Goal: Contribute content

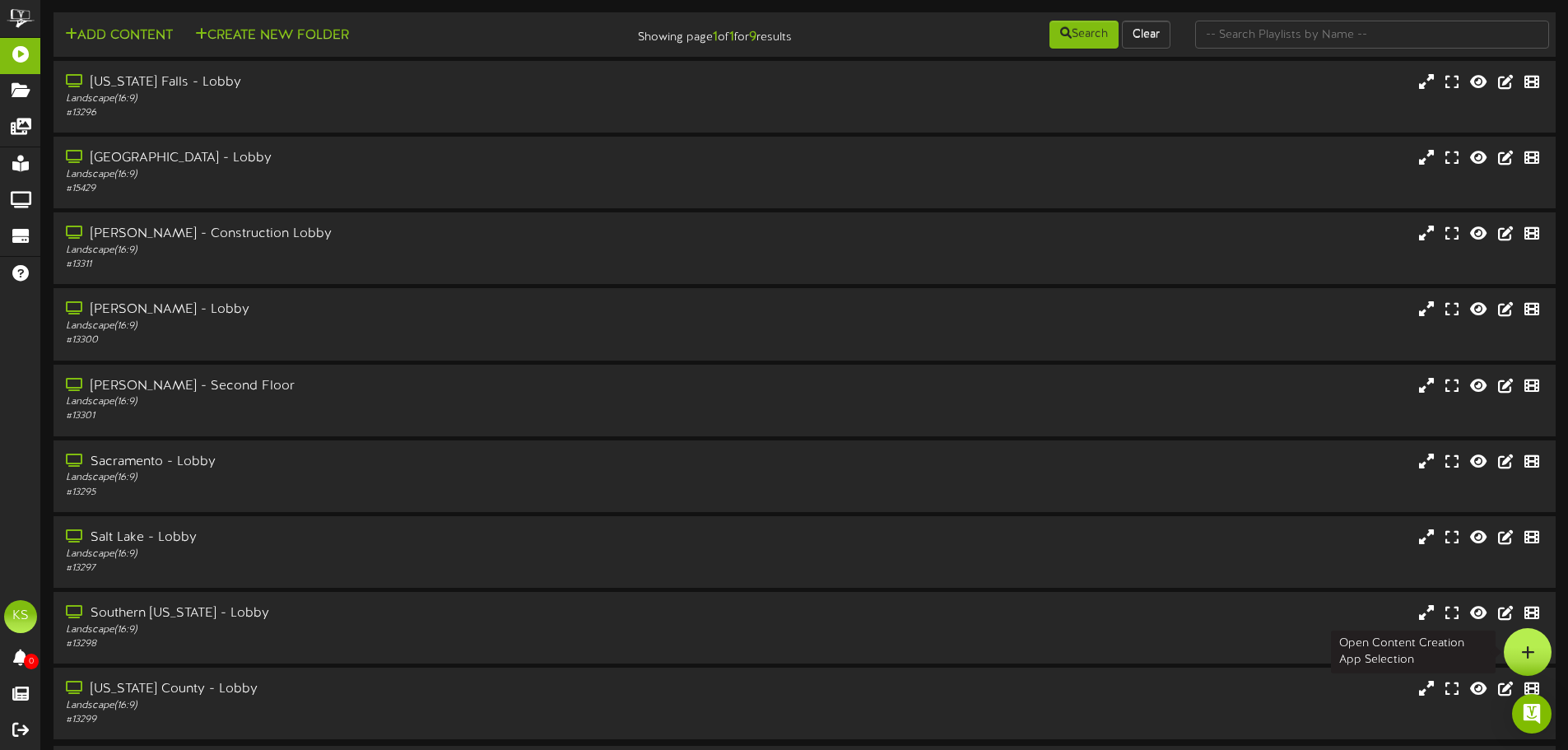
click at [1537, 646] on div at bounding box center [1527, 651] width 48 height 48
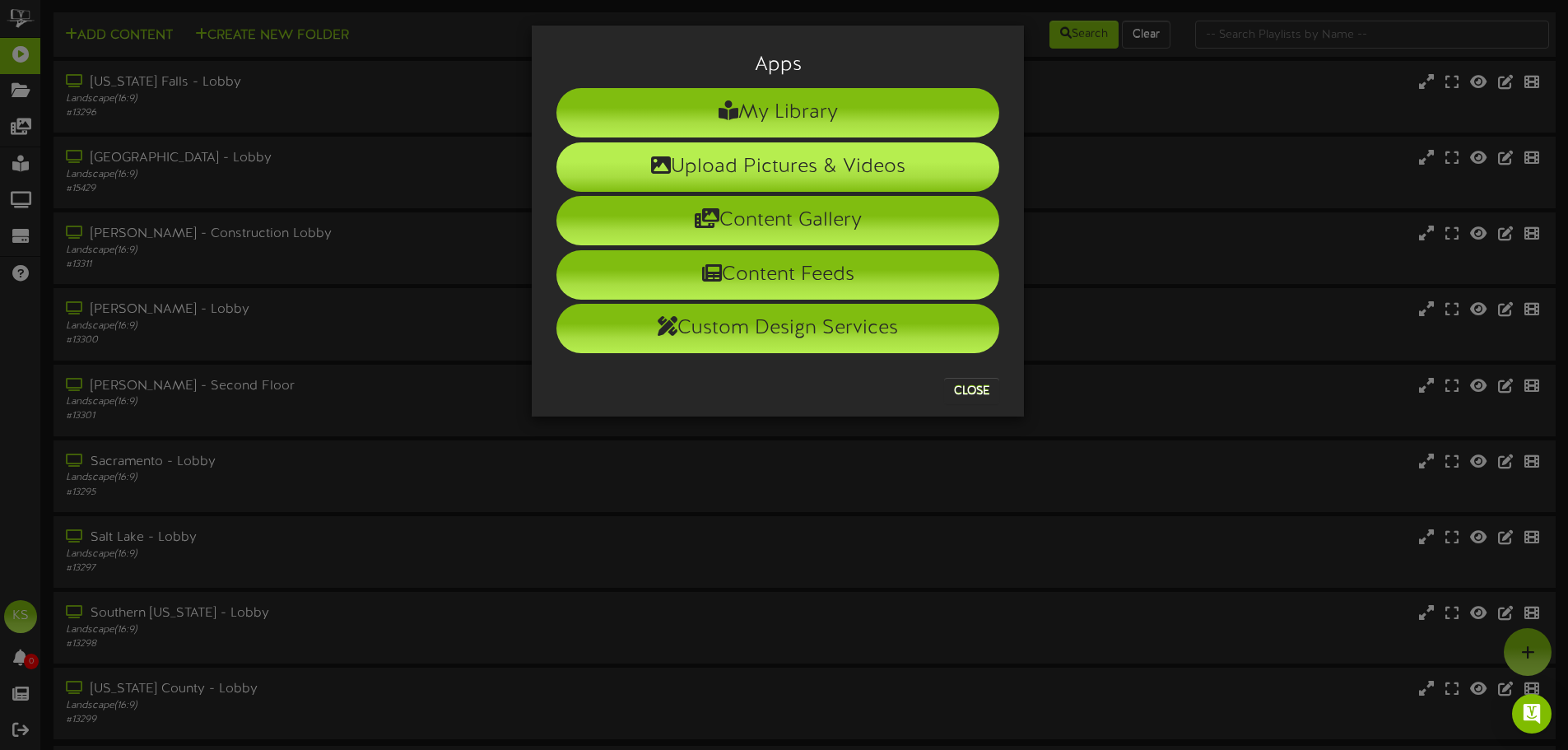
click at [826, 168] on li "Upload Pictures & Videos" at bounding box center [777, 166] width 443 height 49
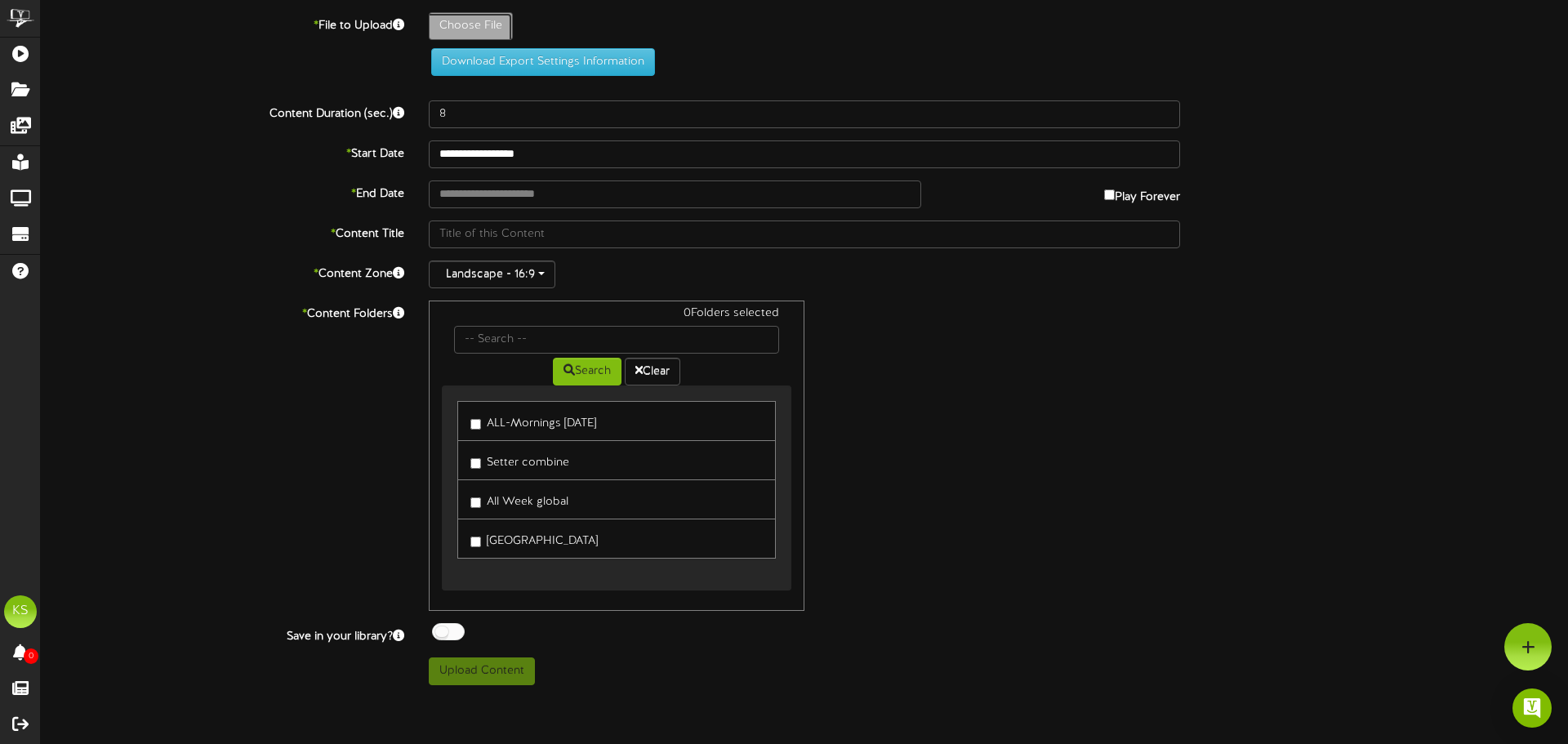
type input "**********"
type input "halloweenpartyrevel"
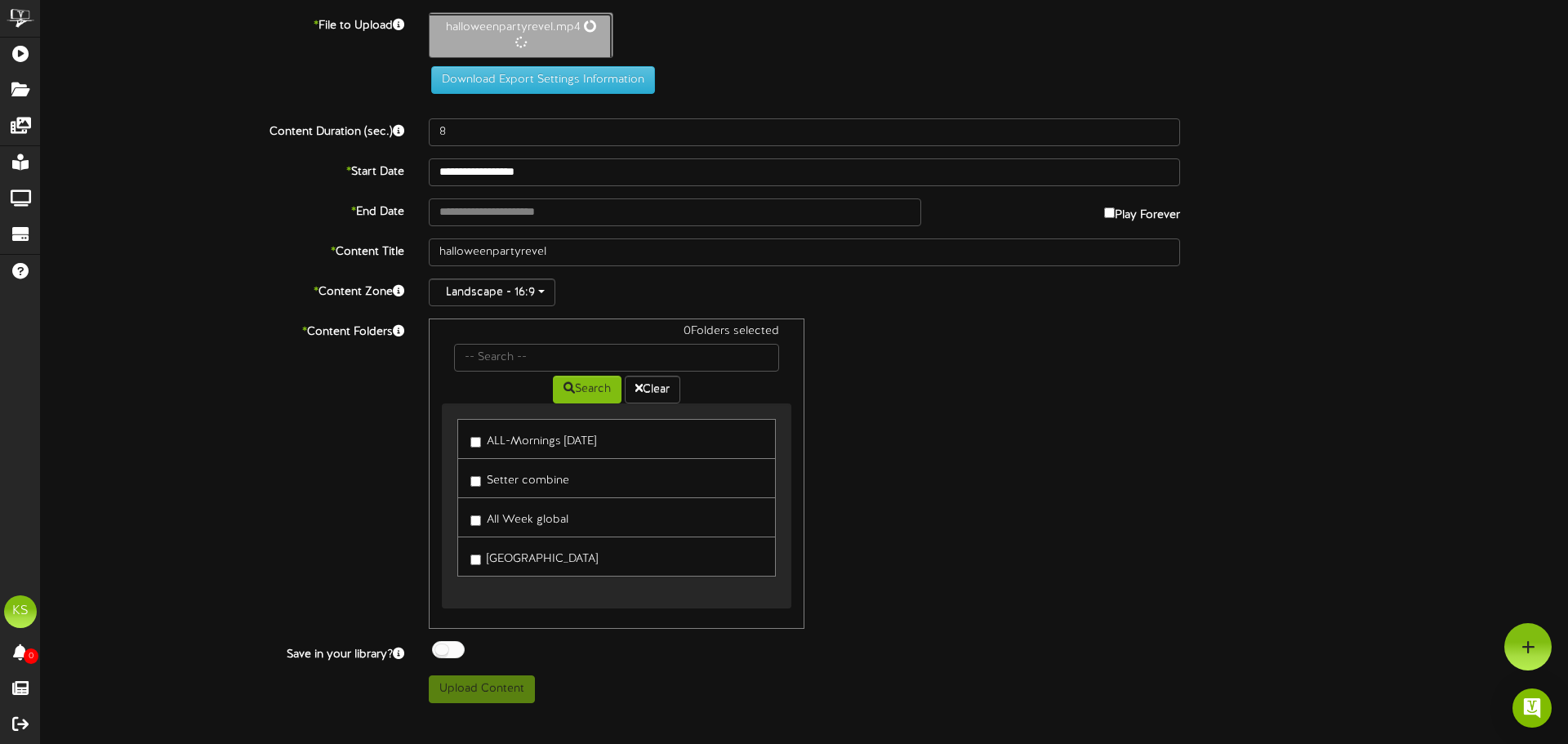
type input "19"
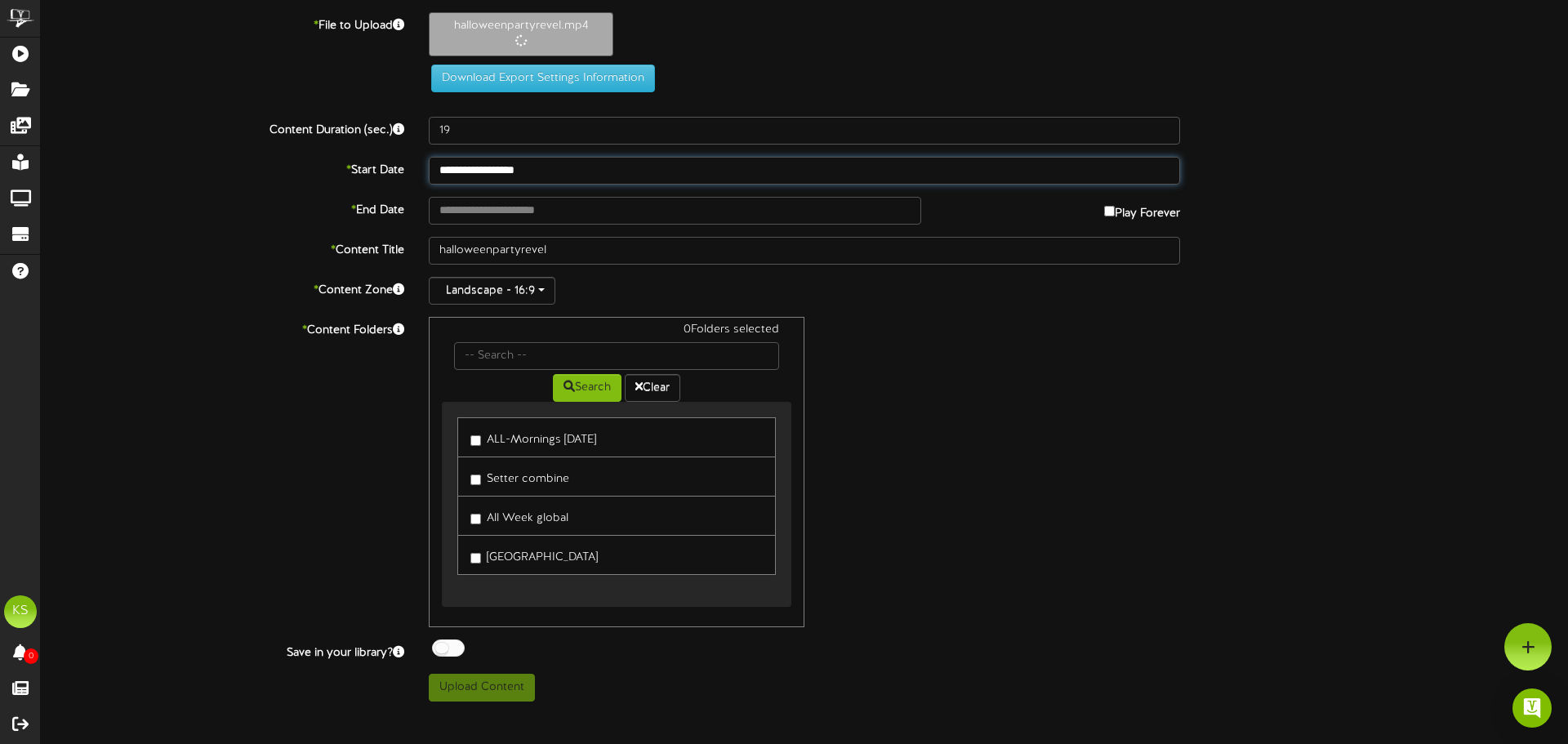
click at [479, 178] on input "**********" at bounding box center [803, 170] width 751 height 28
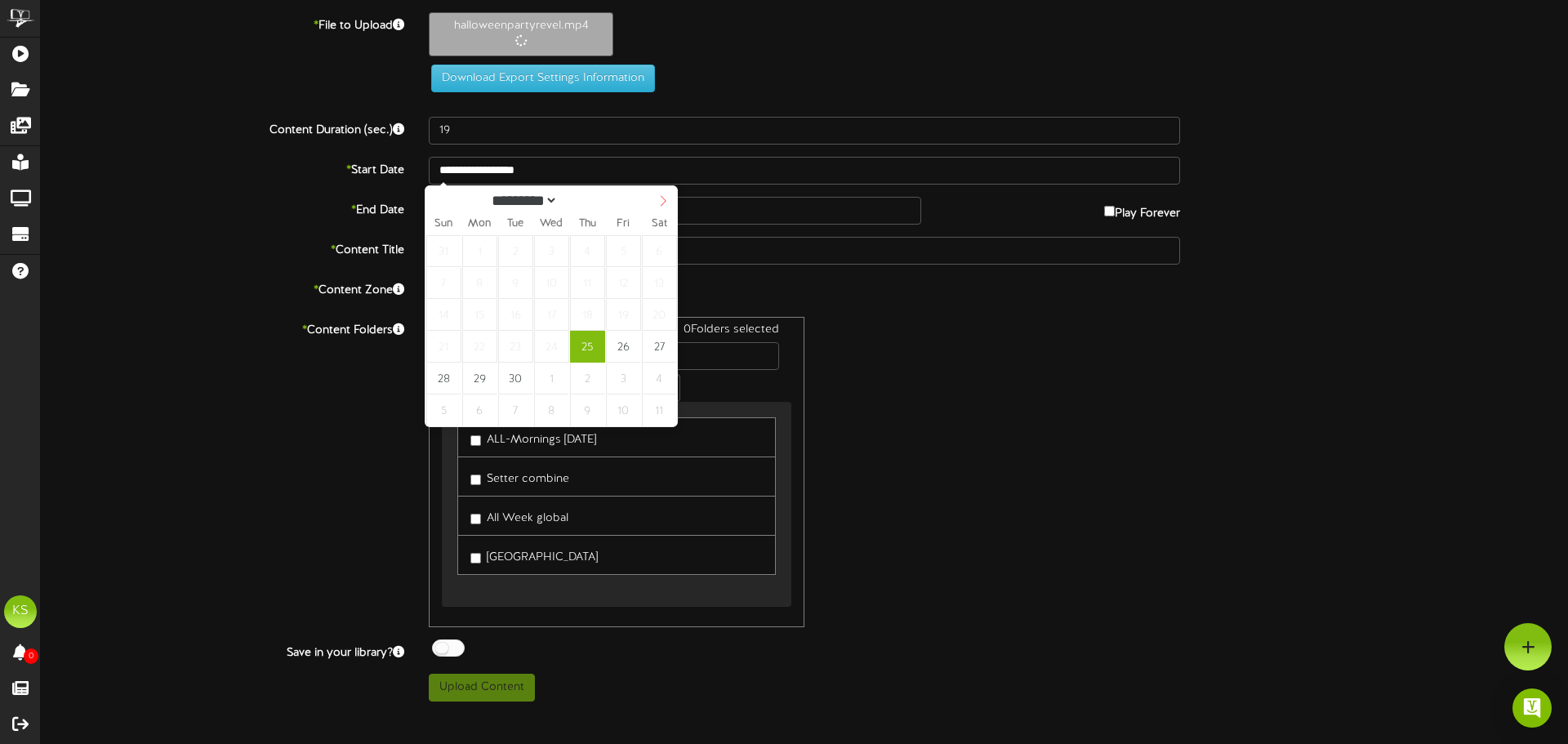
select select "*"
click at [660, 200] on icon at bounding box center [662, 200] width 11 height 11
select select "*"
type input "**********"
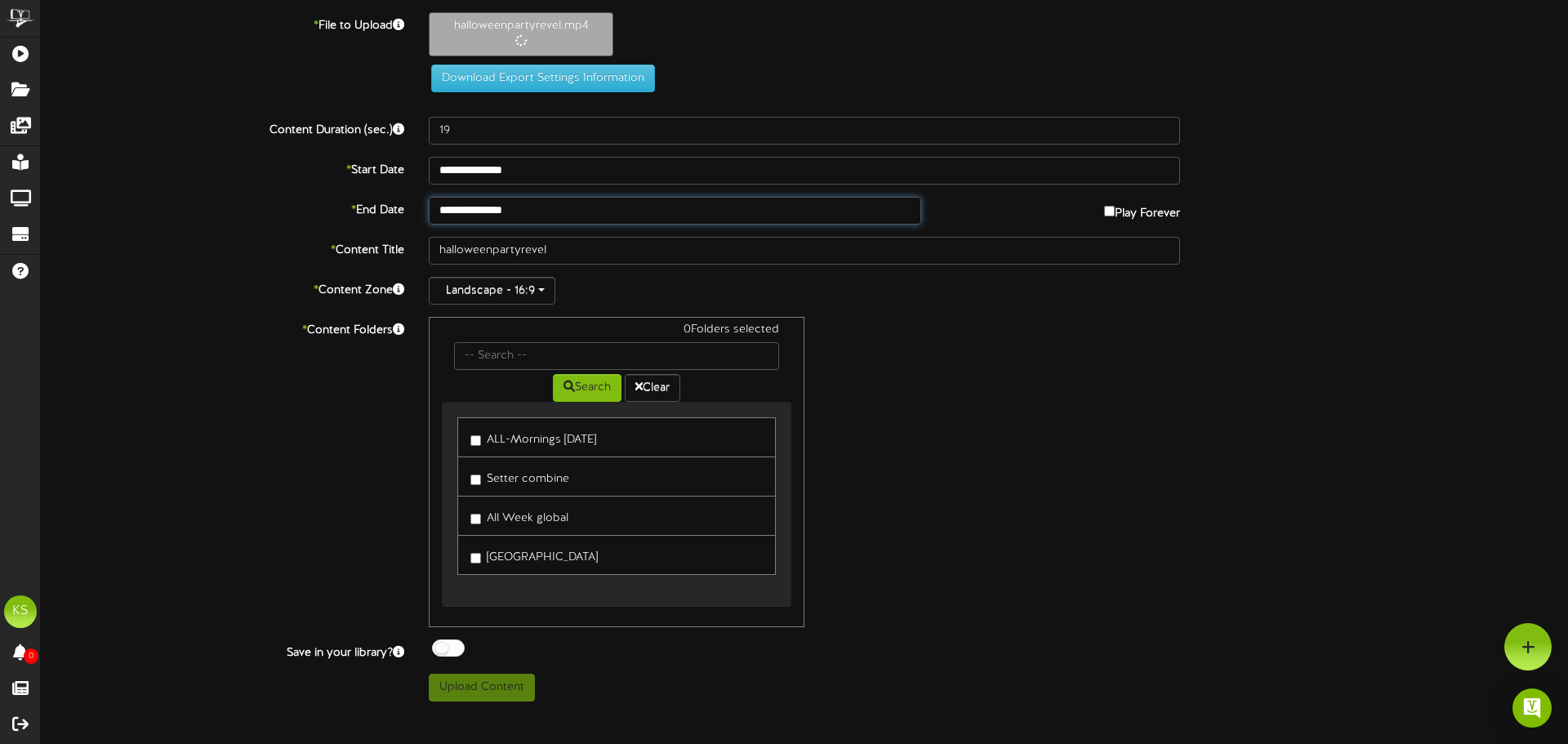
click at [492, 206] on input "**********" at bounding box center [674, 211] width 492 height 28
select select "*"
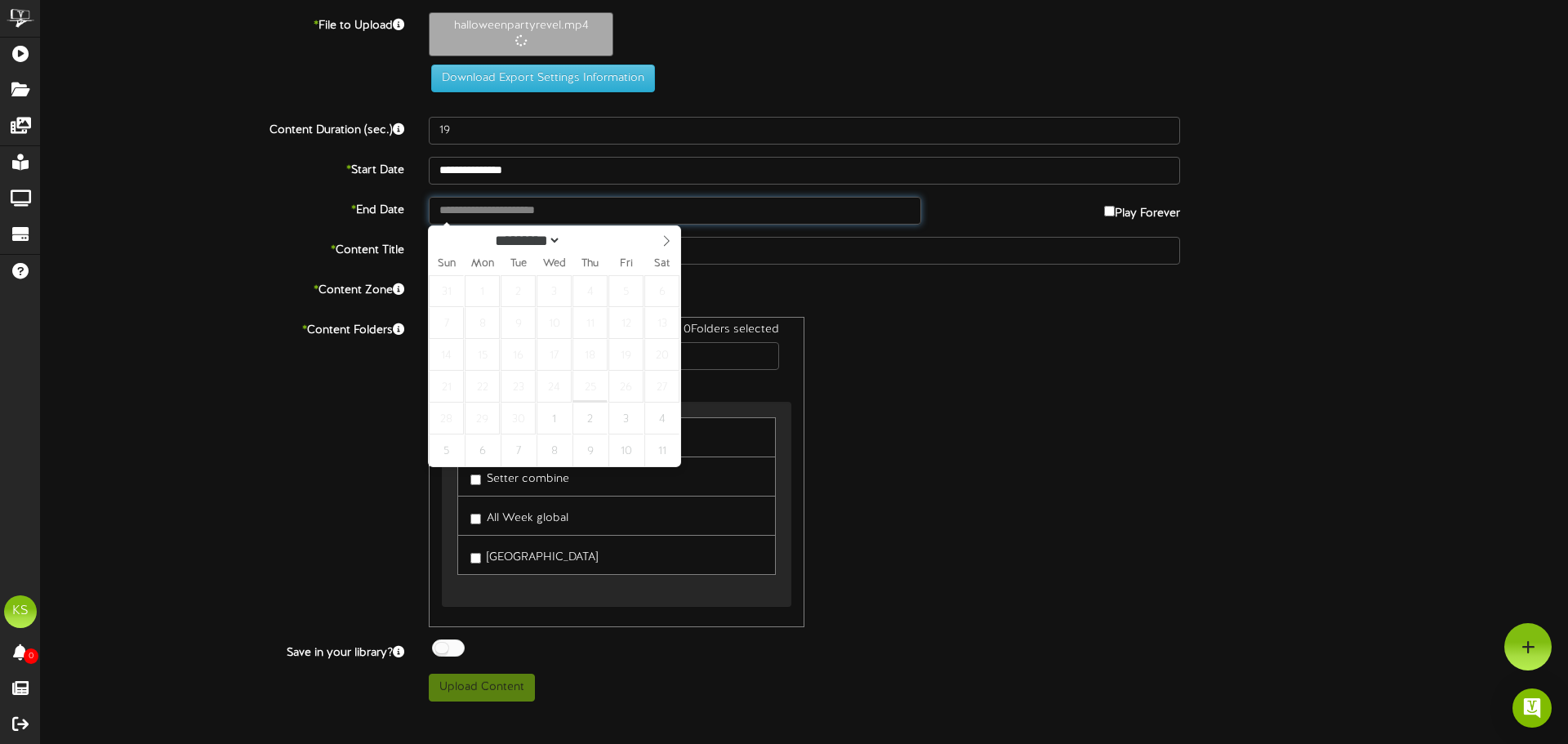
click at [500, 213] on input "text" at bounding box center [674, 211] width 492 height 28
select select "*"
click at [665, 247] on icon at bounding box center [666, 240] width 11 height 11
type input "**********"
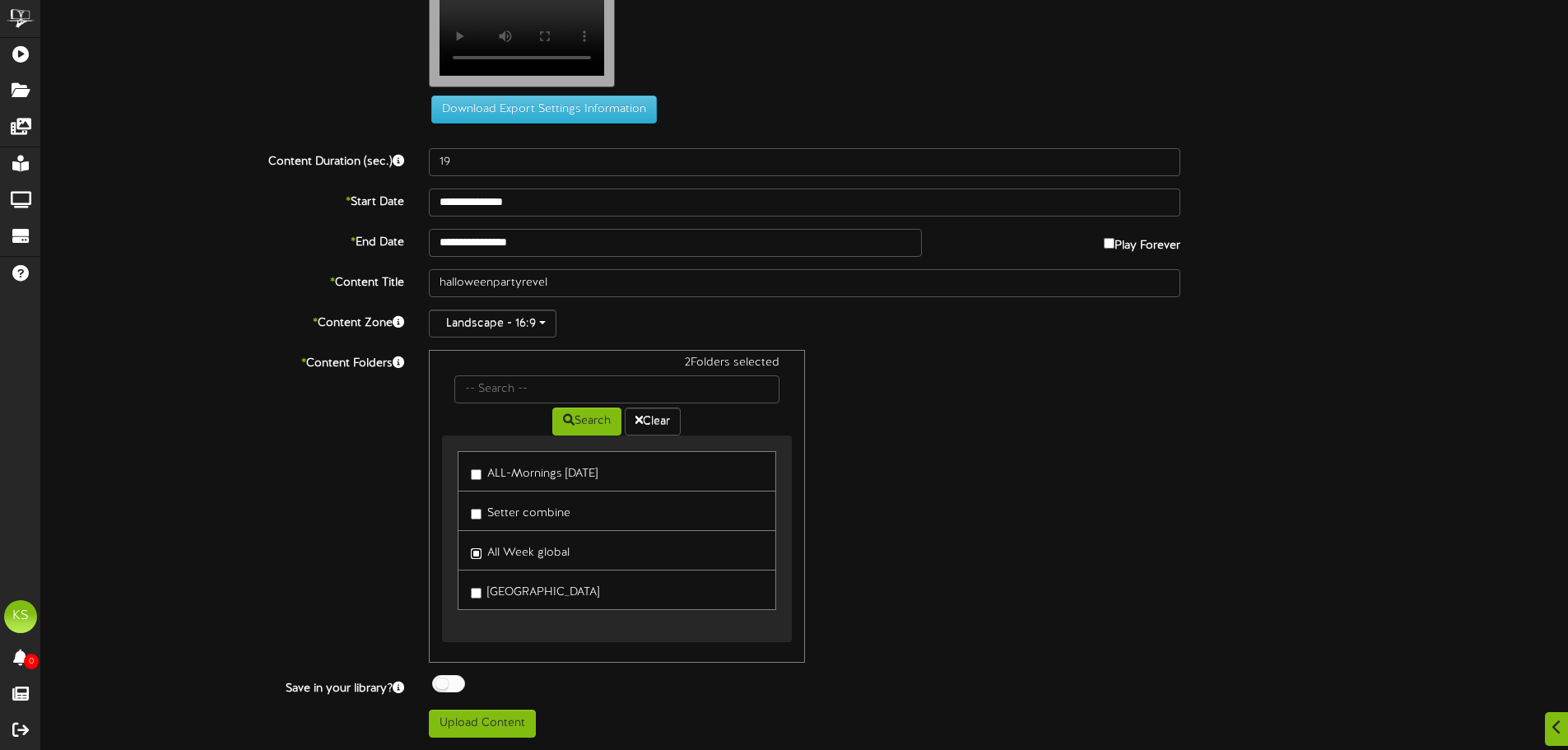
scroll to position [1, 0]
click at [497, 716] on button "Upload Content" at bounding box center [482, 723] width 107 height 28
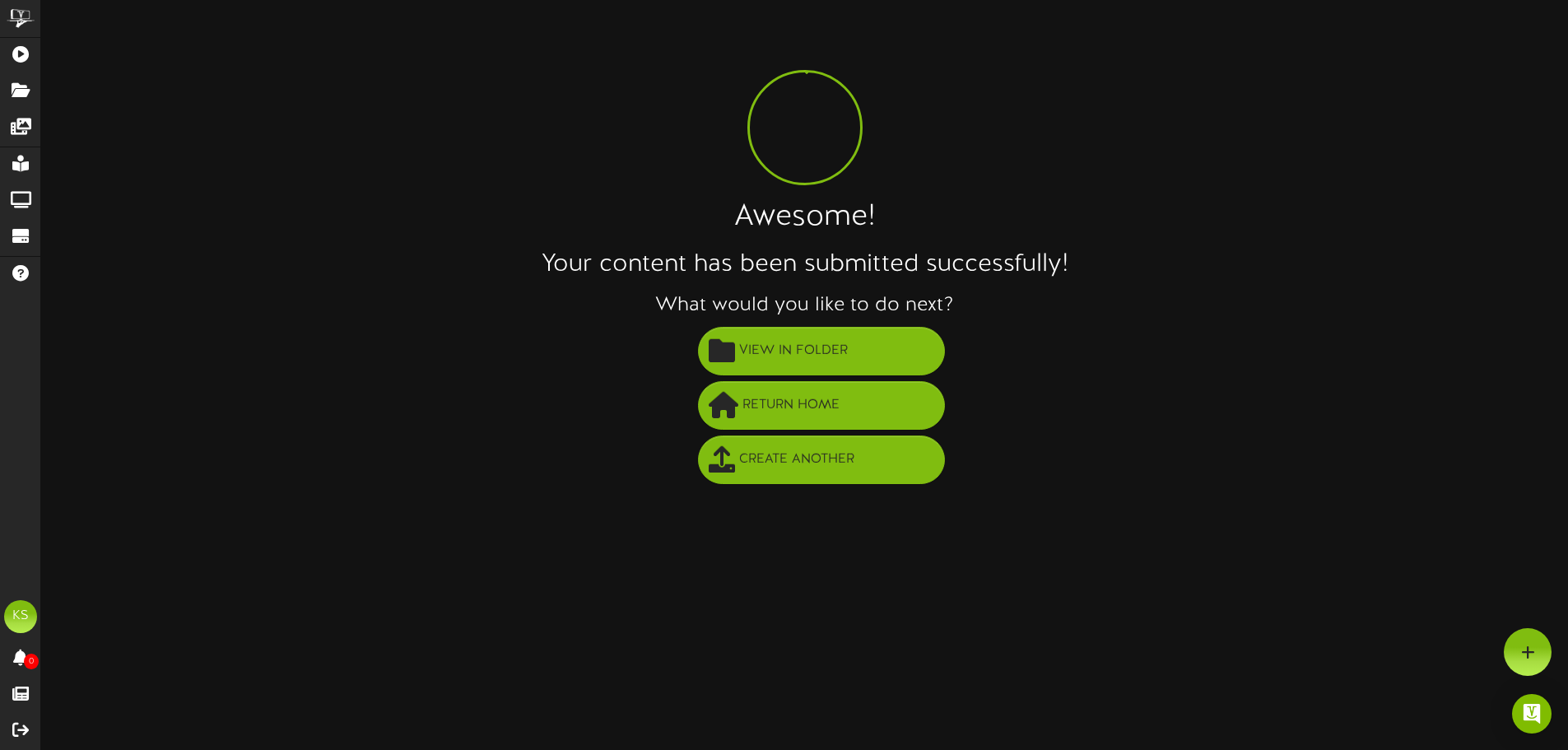
scroll to position [0, 0]
click at [823, 352] on span "View in Folder" at bounding box center [798, 350] width 117 height 27
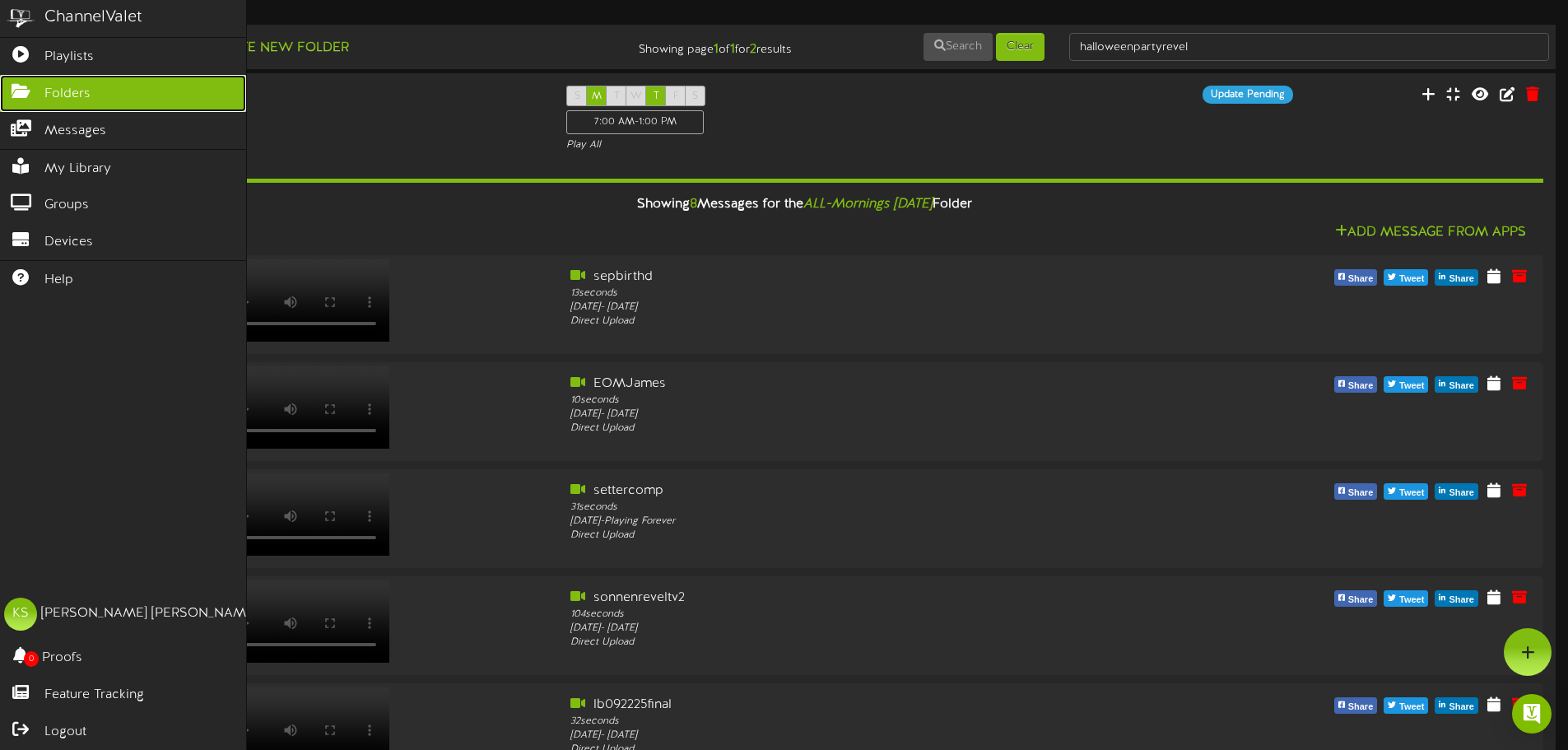
click at [67, 90] on span "Folders" at bounding box center [67, 95] width 46 height 19
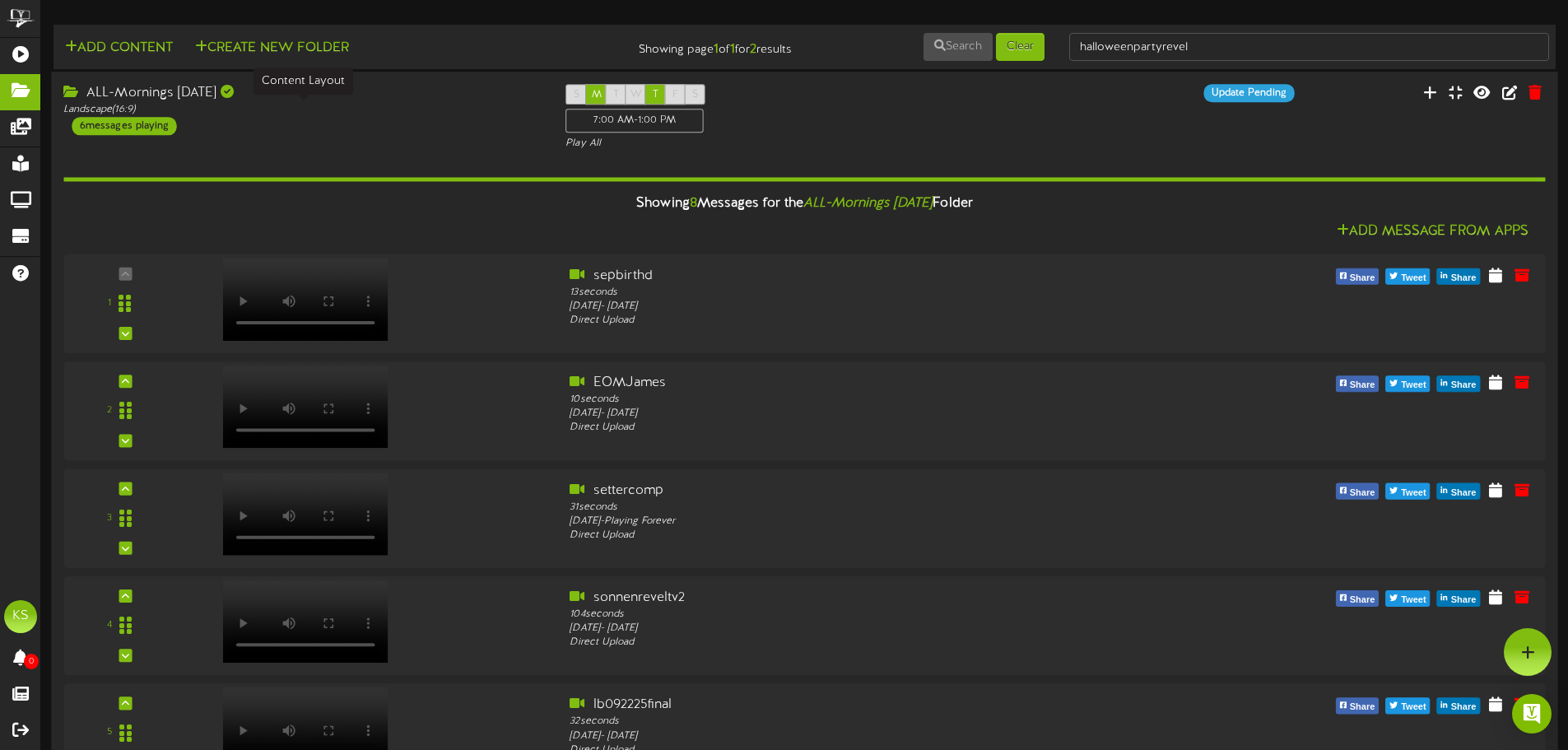
click at [192, 110] on div "Landscape ( 16:9 )" at bounding box center [302, 110] width 478 height 14
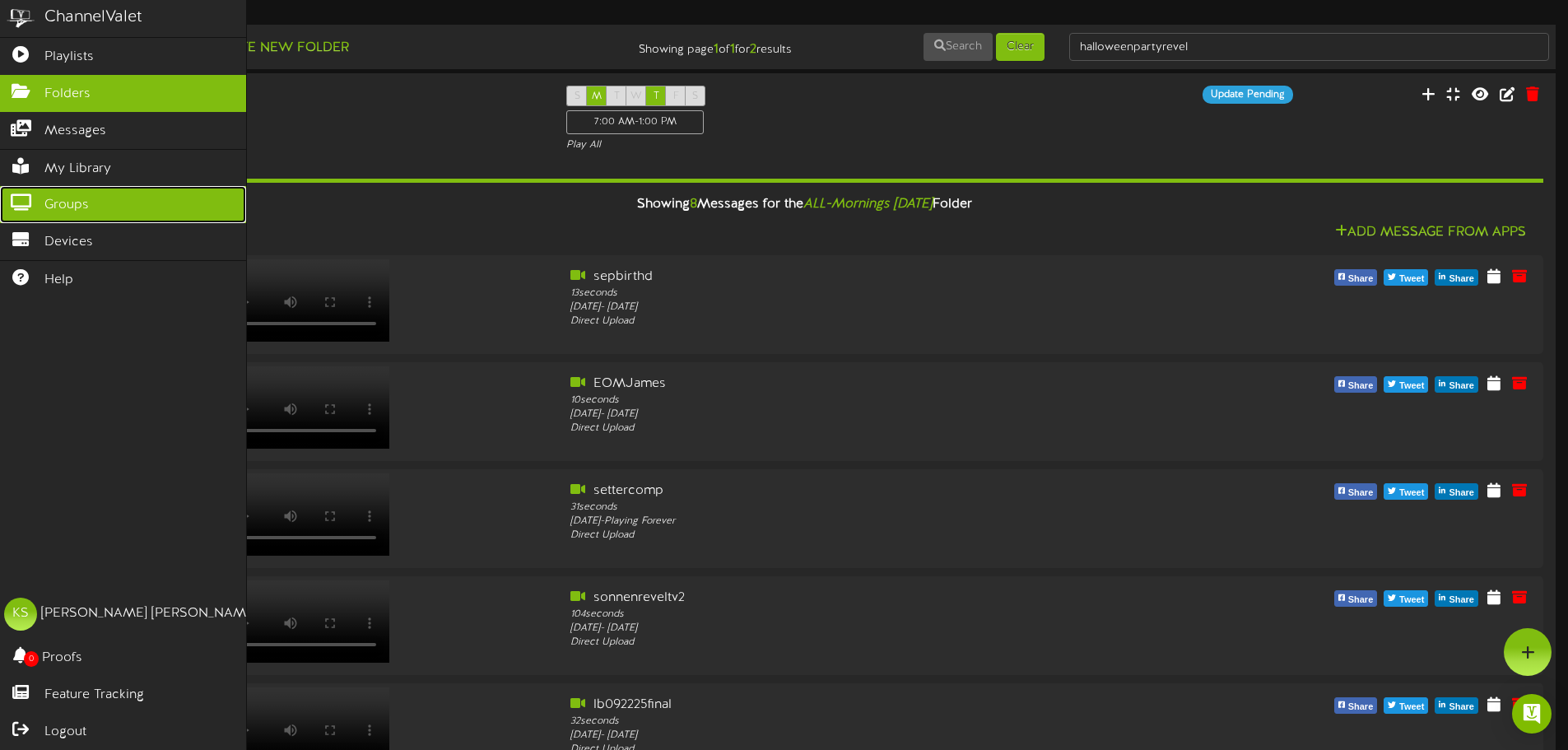
click at [68, 196] on span "Groups" at bounding box center [66, 205] width 44 height 19
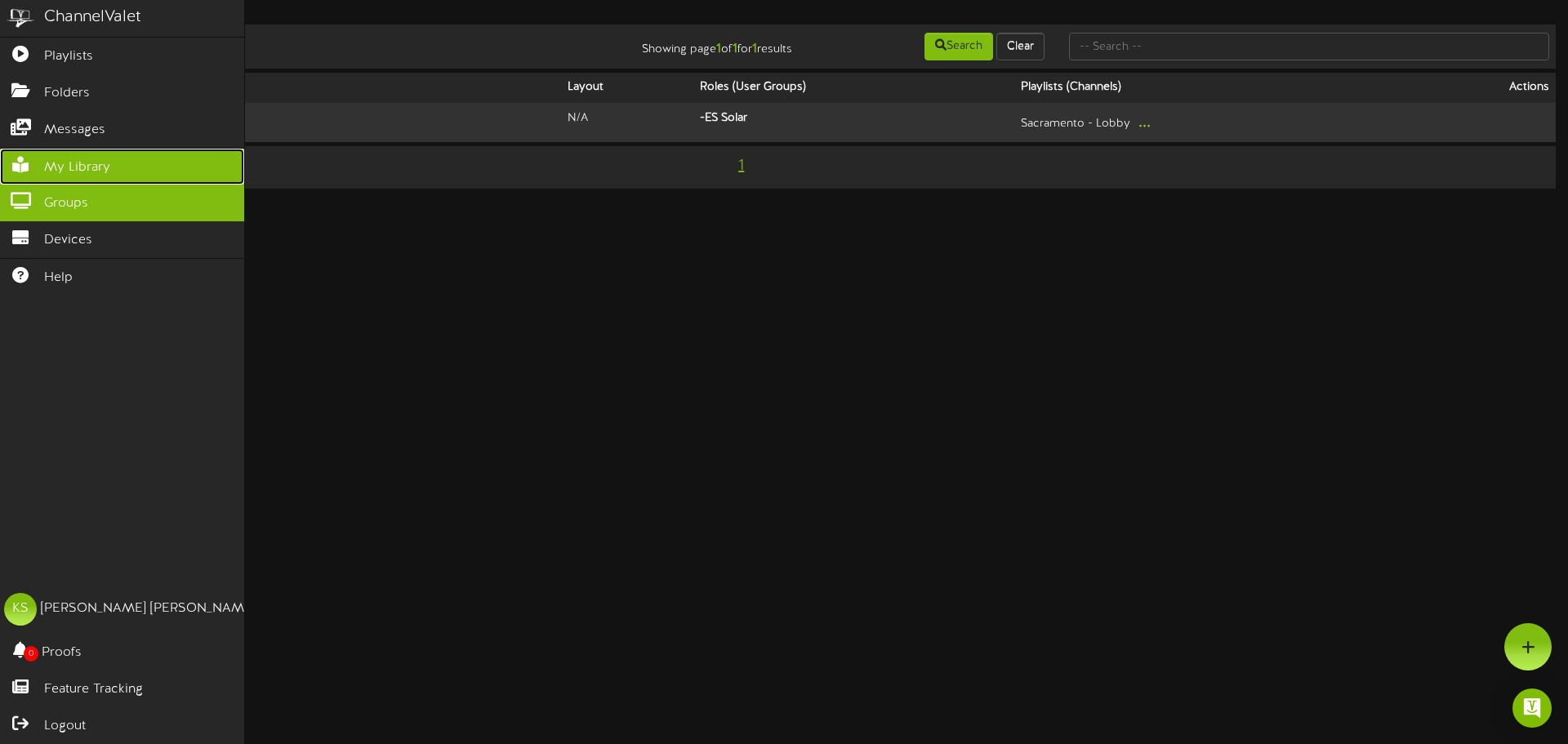
click at [77, 161] on span "My Library" at bounding box center [77, 168] width 66 height 19
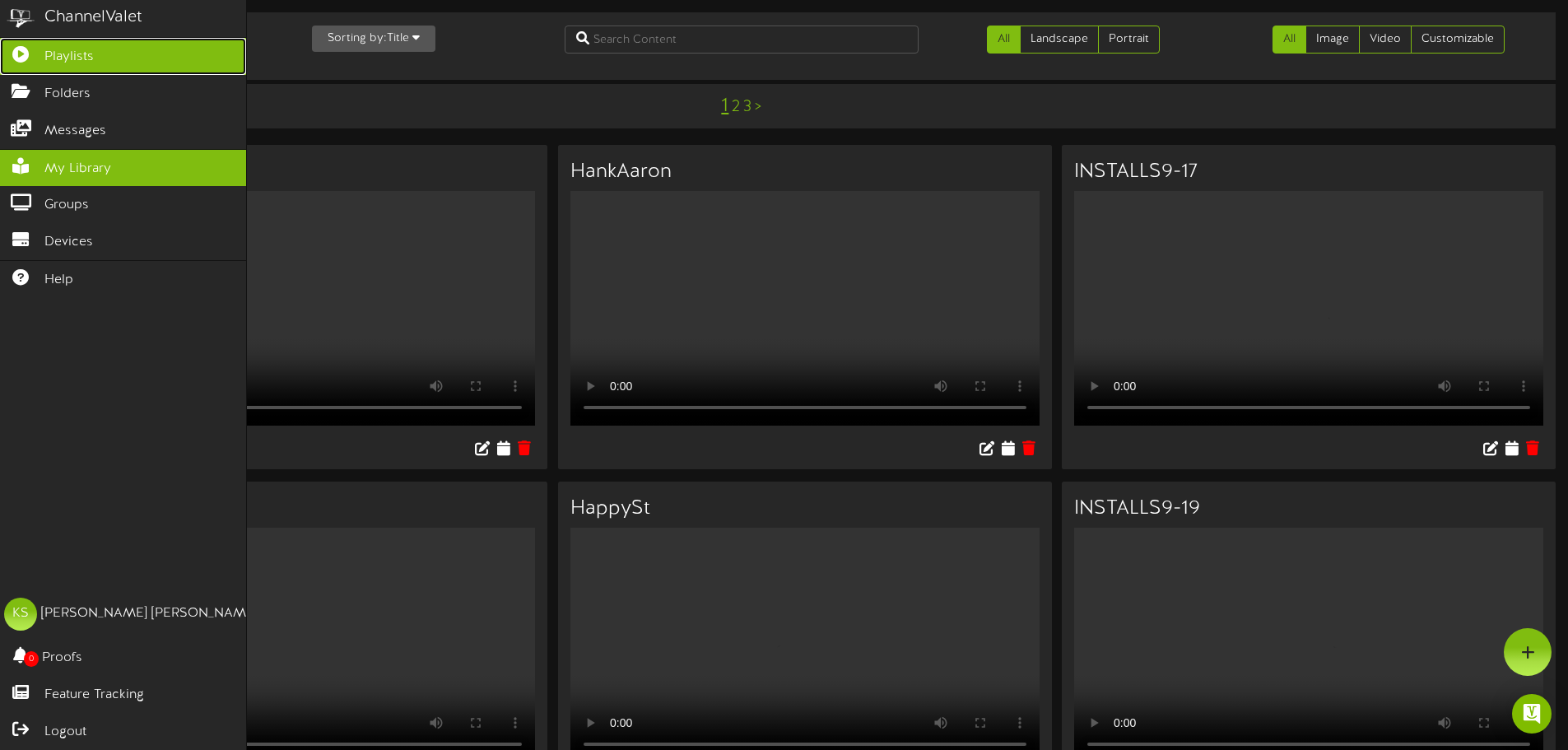
click at [80, 55] on span "Playlists" at bounding box center [68, 57] width 49 height 19
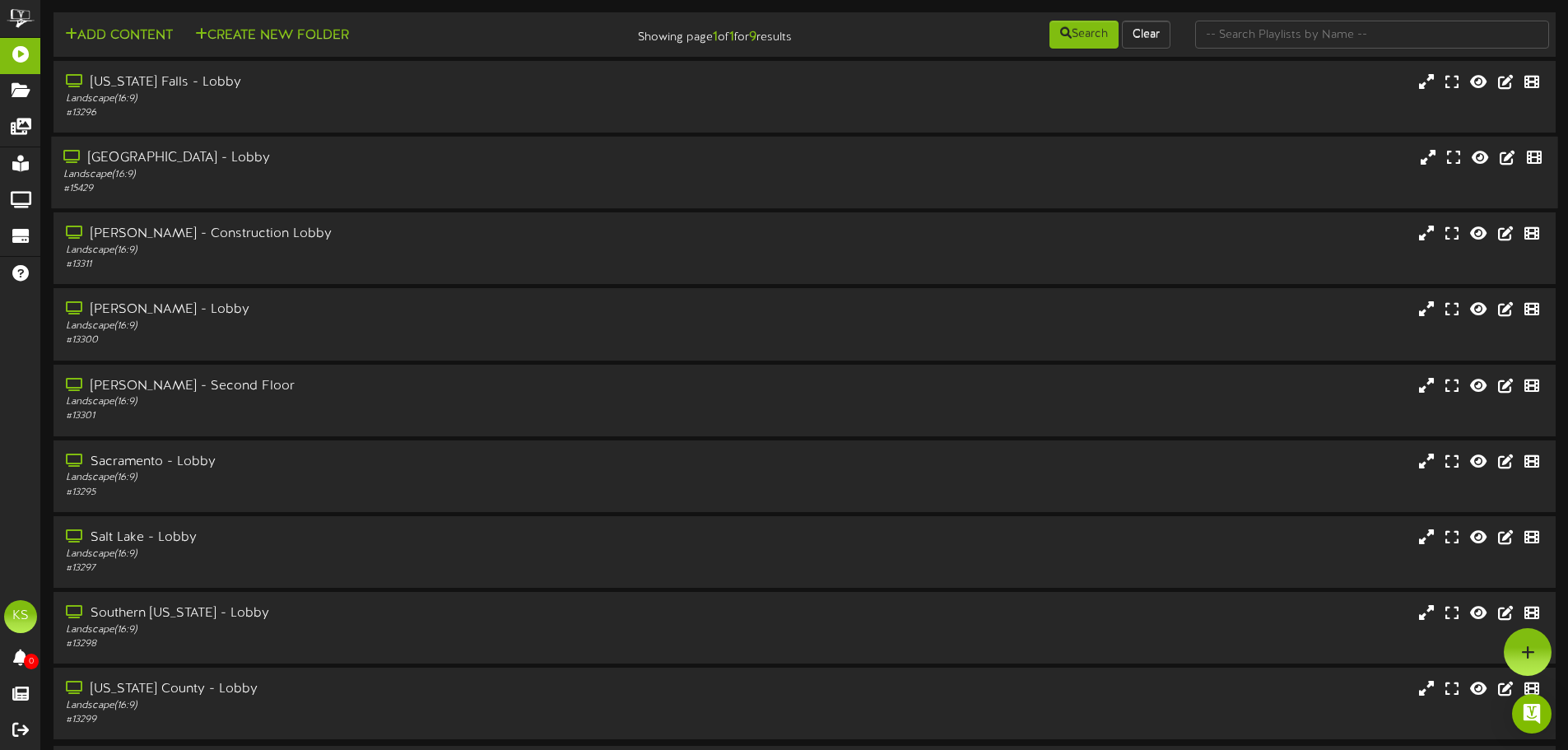
click at [219, 162] on div "[GEOGRAPHIC_DATA] - Lobby" at bounding box center [365, 159] width 603 height 19
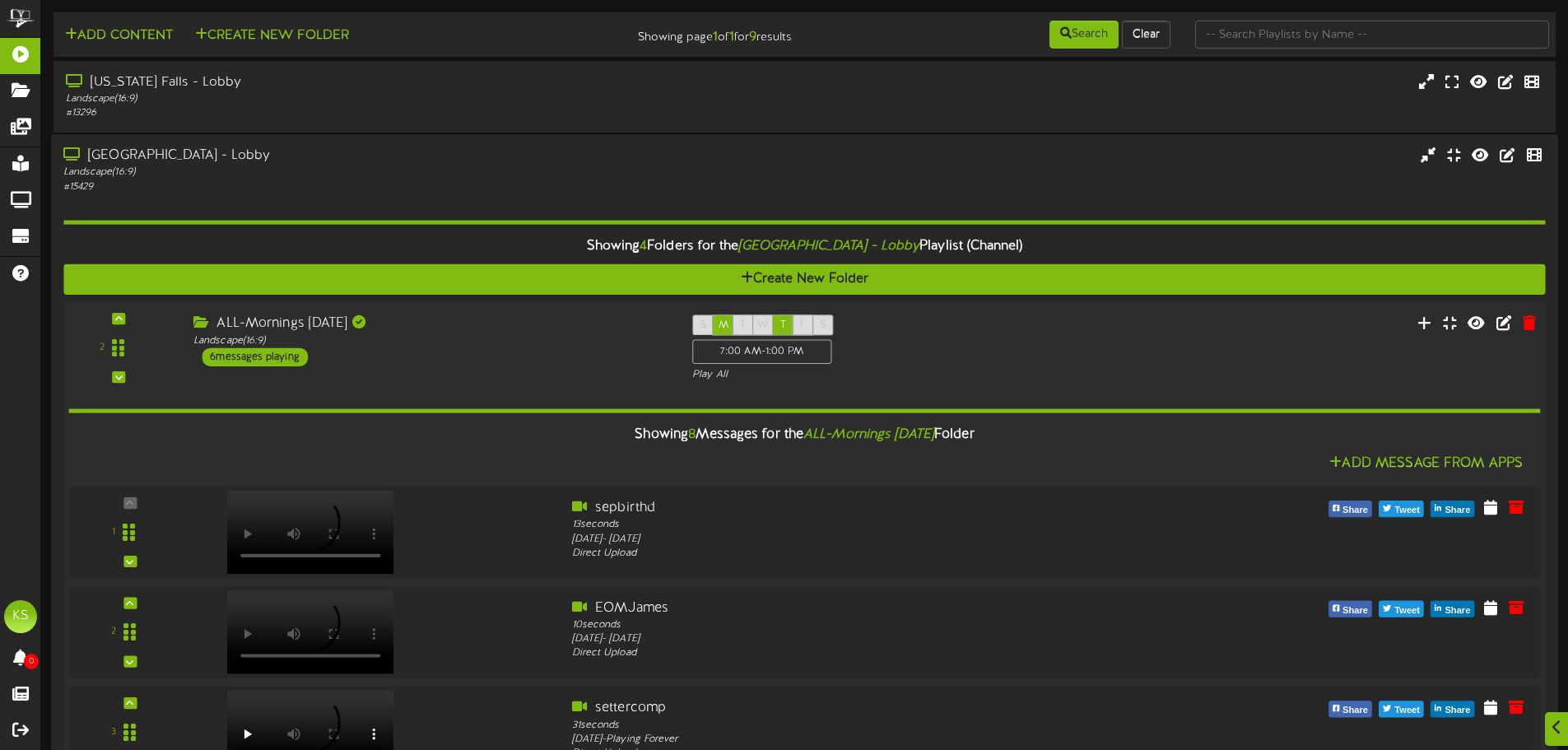
scroll to position [82, 0]
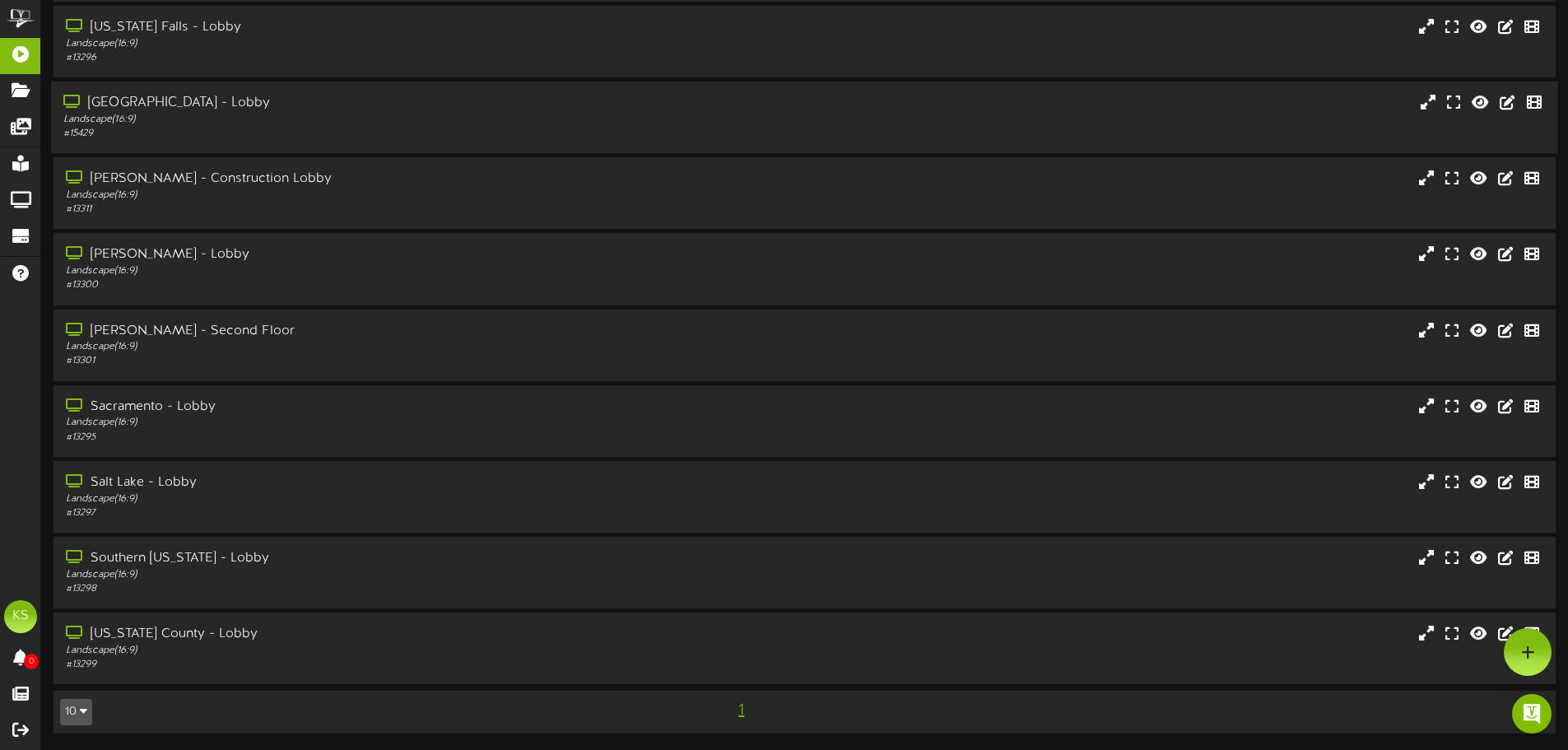
click at [343, 136] on div "# 15429" at bounding box center [365, 134] width 603 height 14
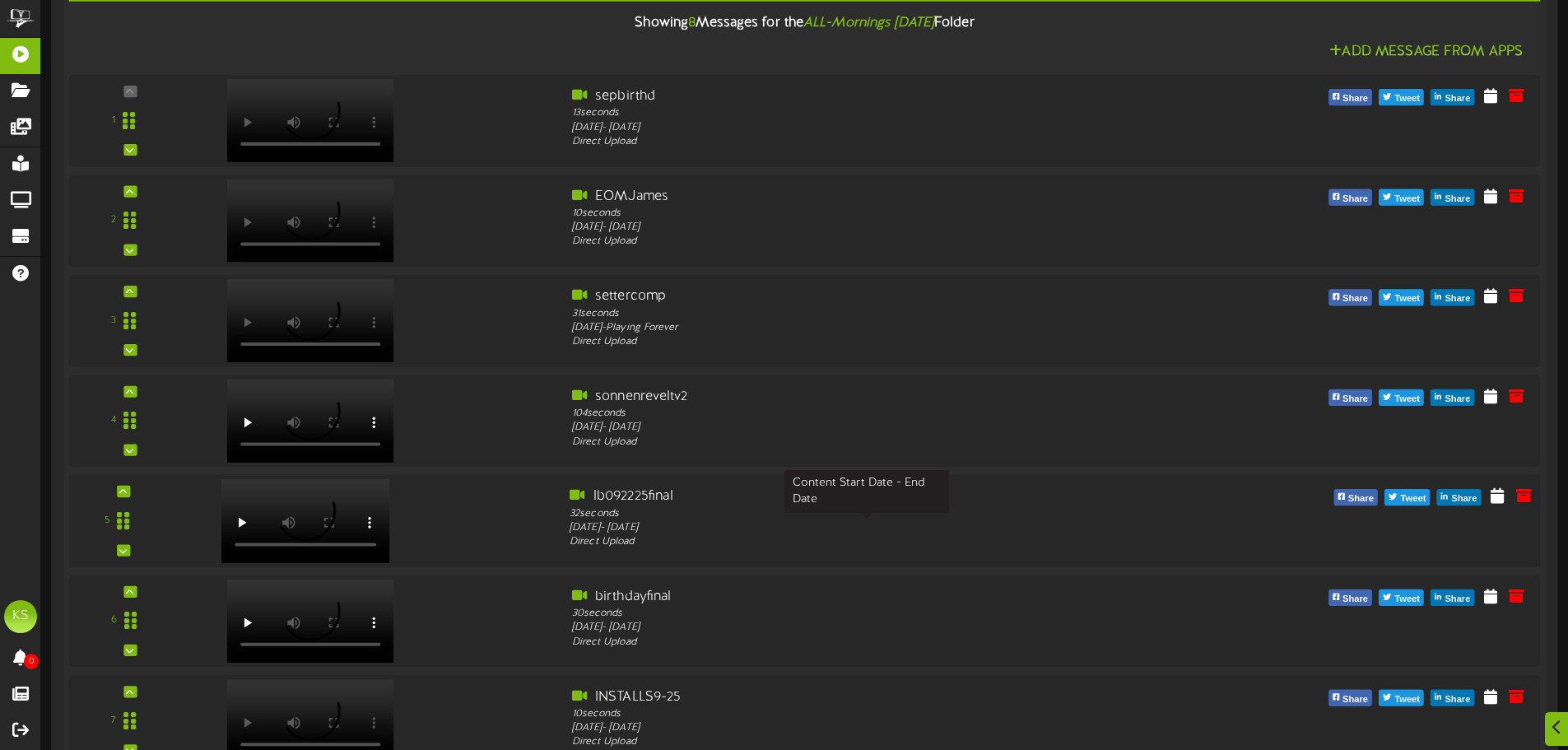
scroll to position [577, 0]
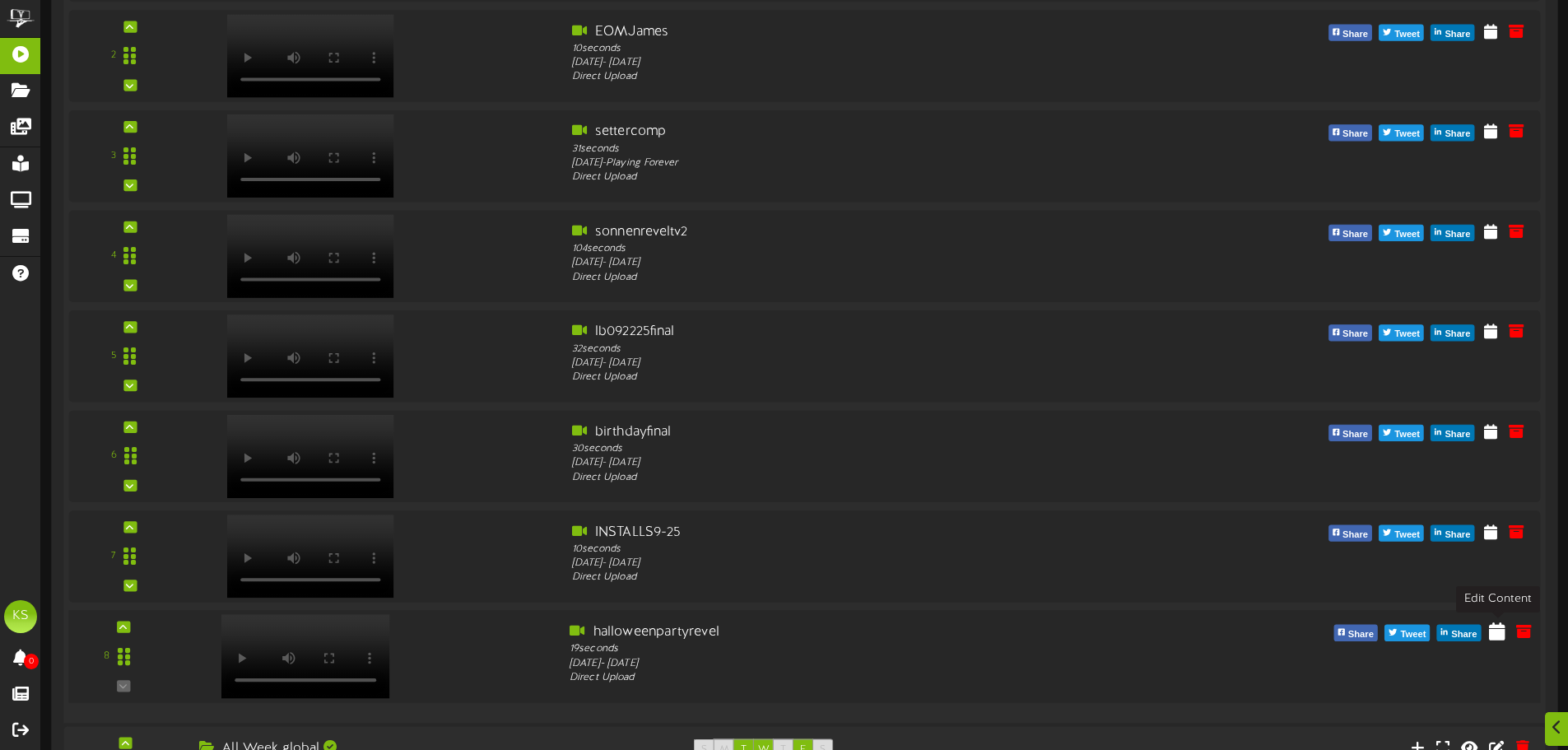
click at [1499, 639] on icon at bounding box center [1496, 630] width 16 height 18
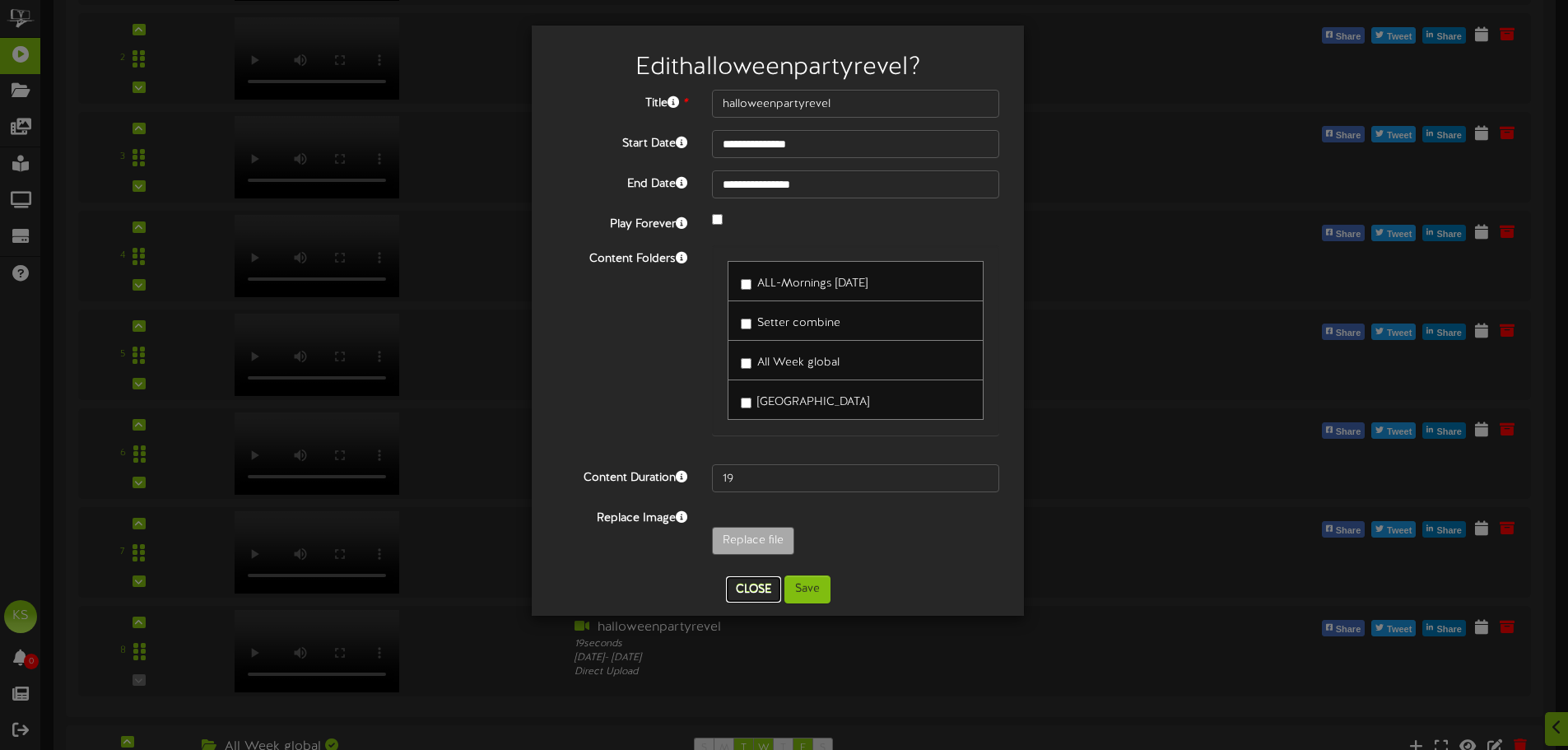
click at [744, 597] on button "Close" at bounding box center [753, 590] width 55 height 26
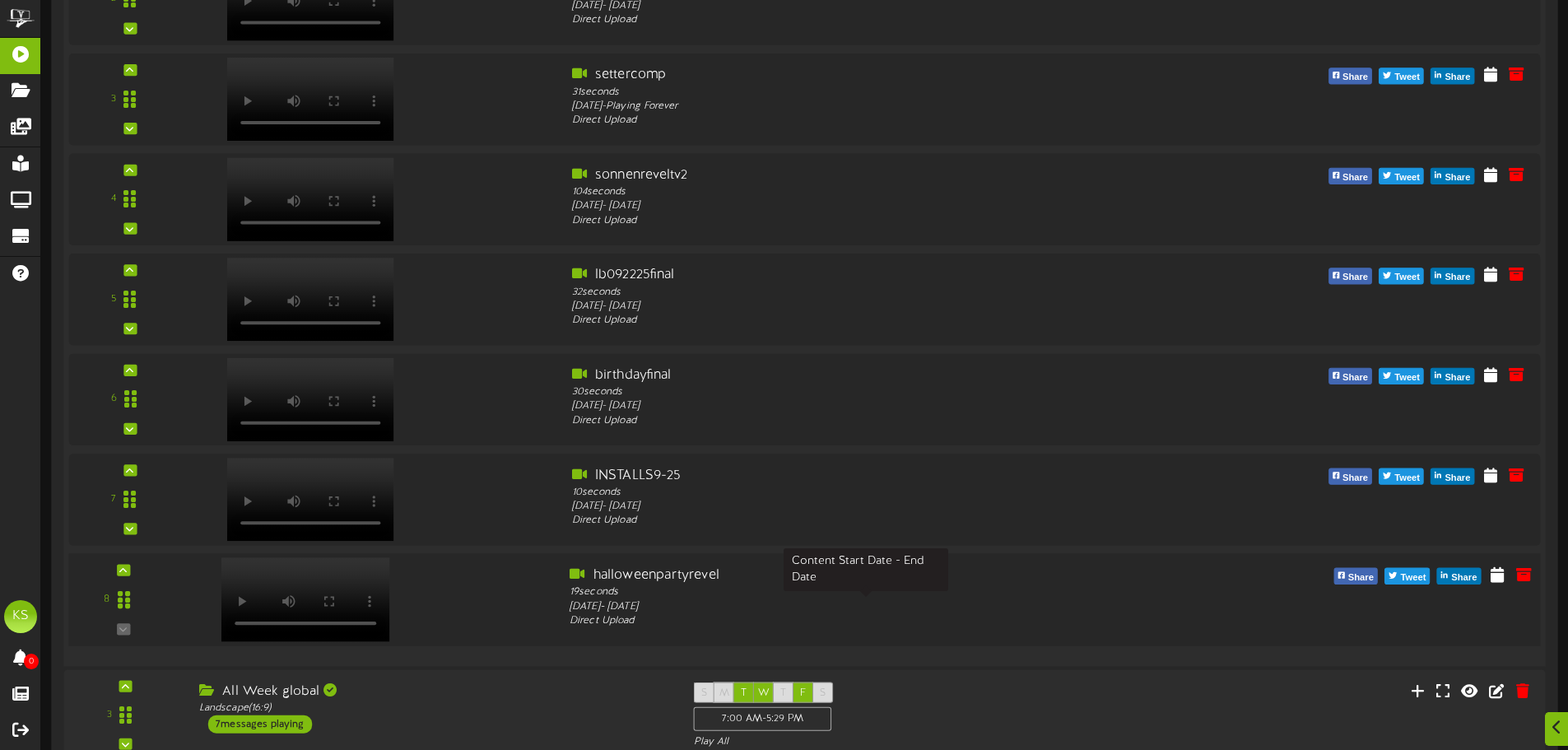
scroll to position [659, 0]
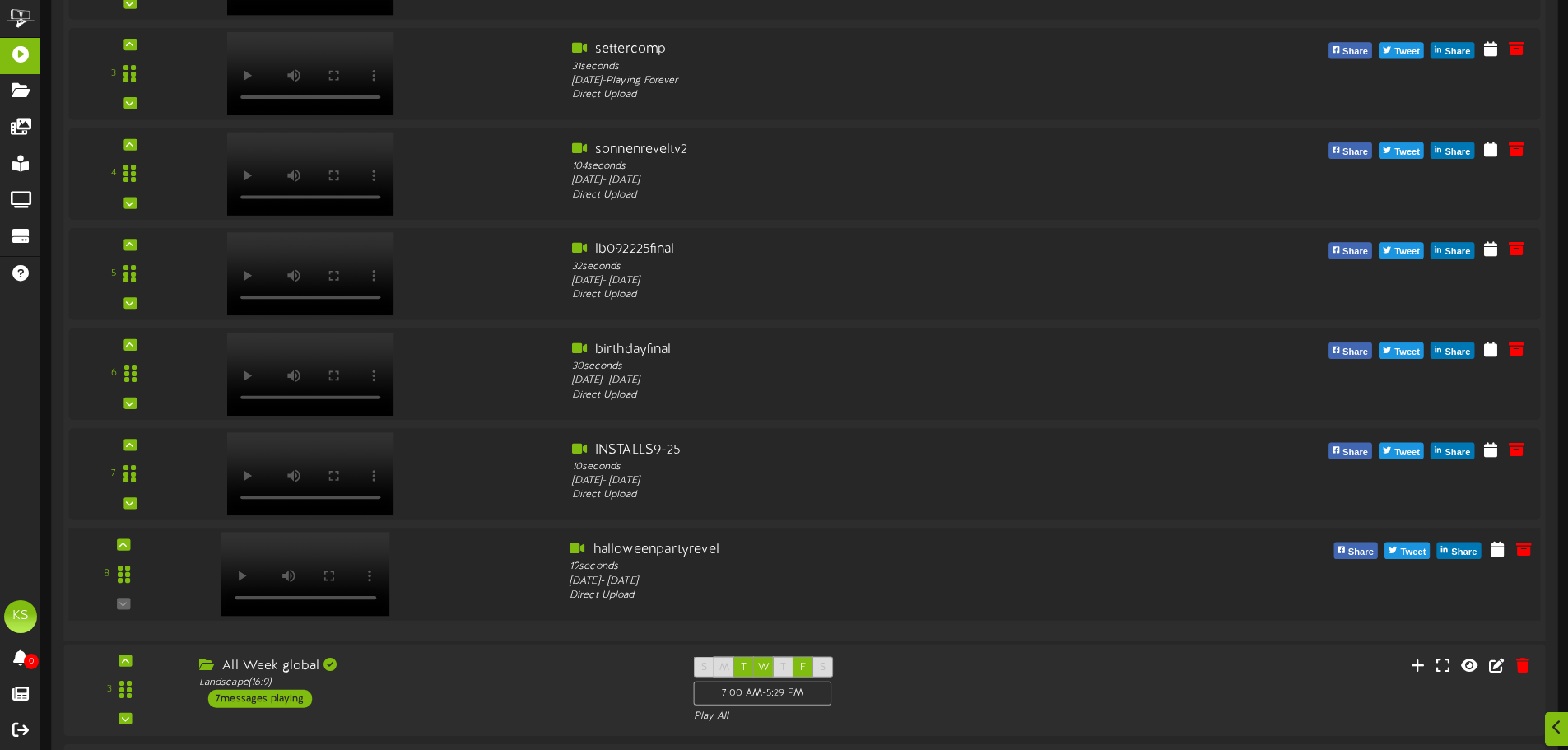
click at [1178, 558] on div "Share Tweet Share" at bounding box center [1362, 551] width 371 height 22
click at [1500, 558] on icon at bounding box center [1496, 548] width 16 height 18
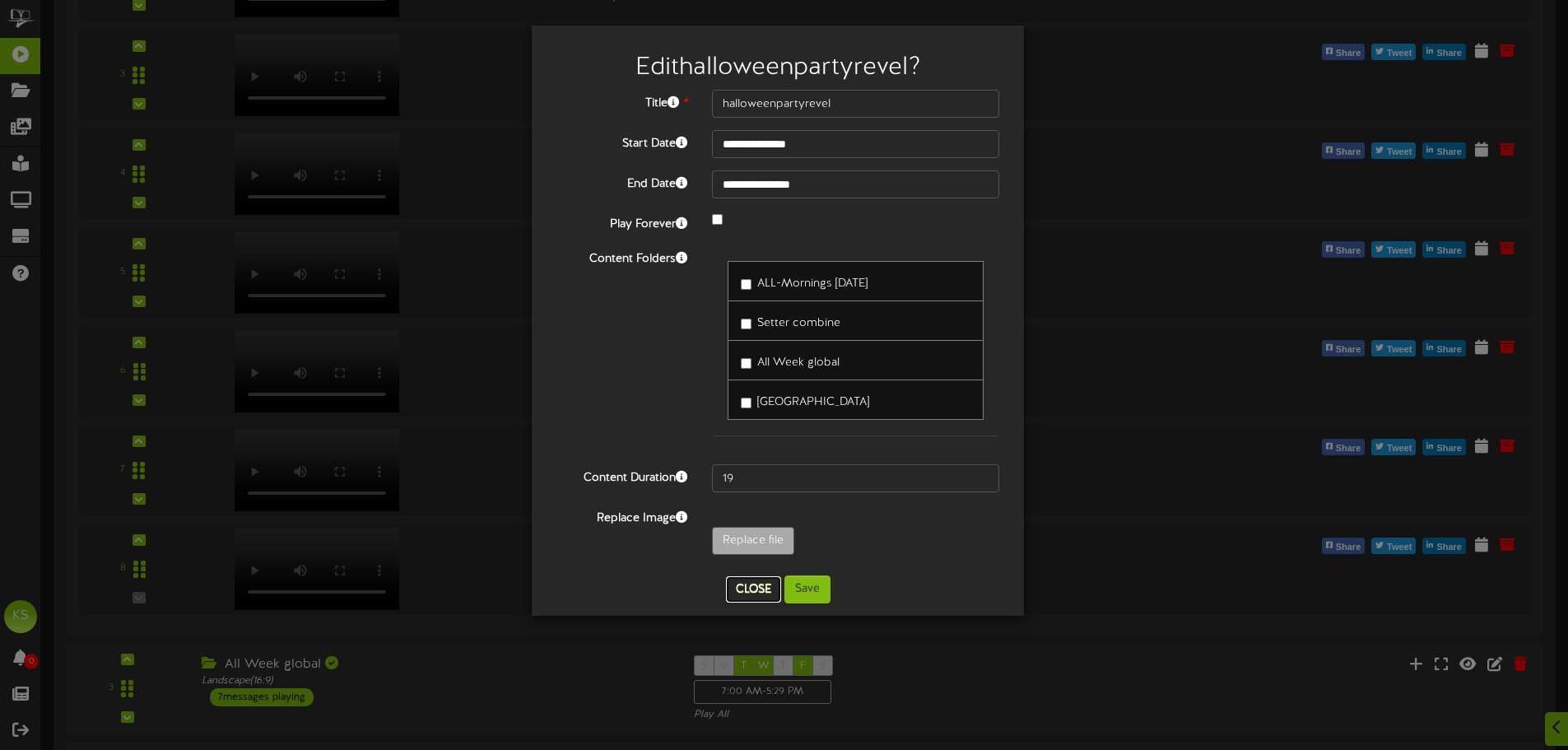
click at [756, 585] on button "Close" at bounding box center [753, 590] width 55 height 26
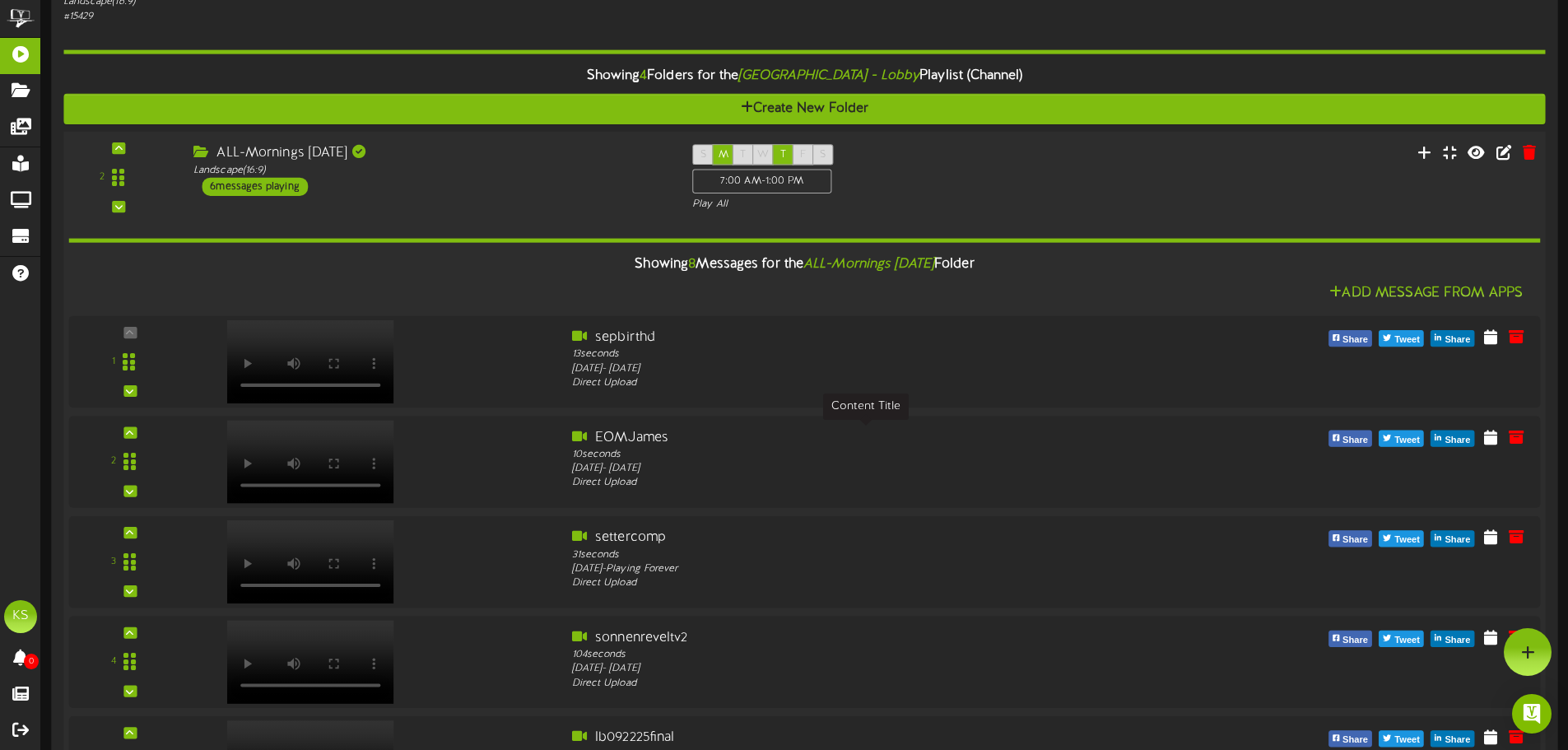
scroll to position [0, 0]
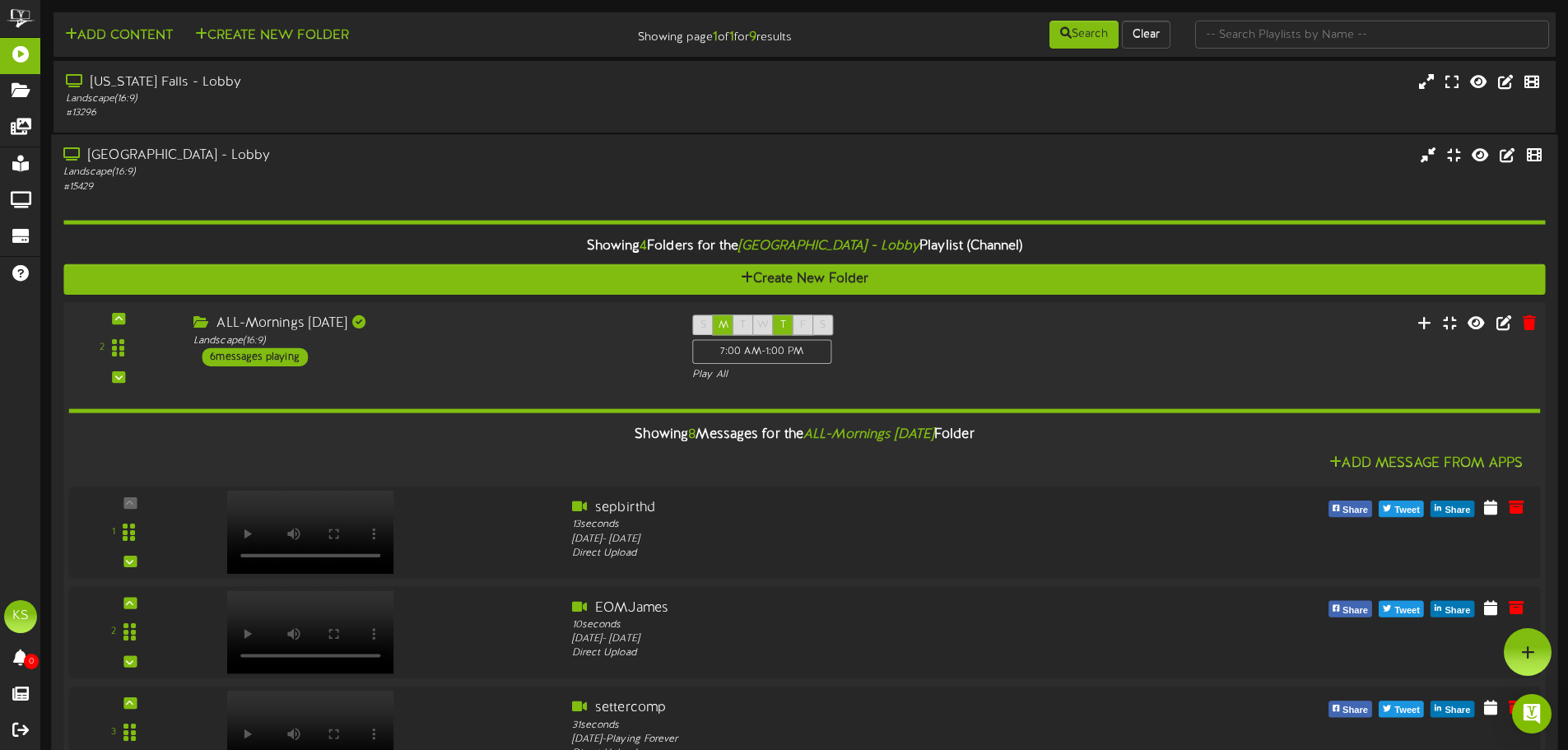
click at [470, 324] on div "ALL-Mornings [DATE]" at bounding box center [430, 324] width 474 height 19
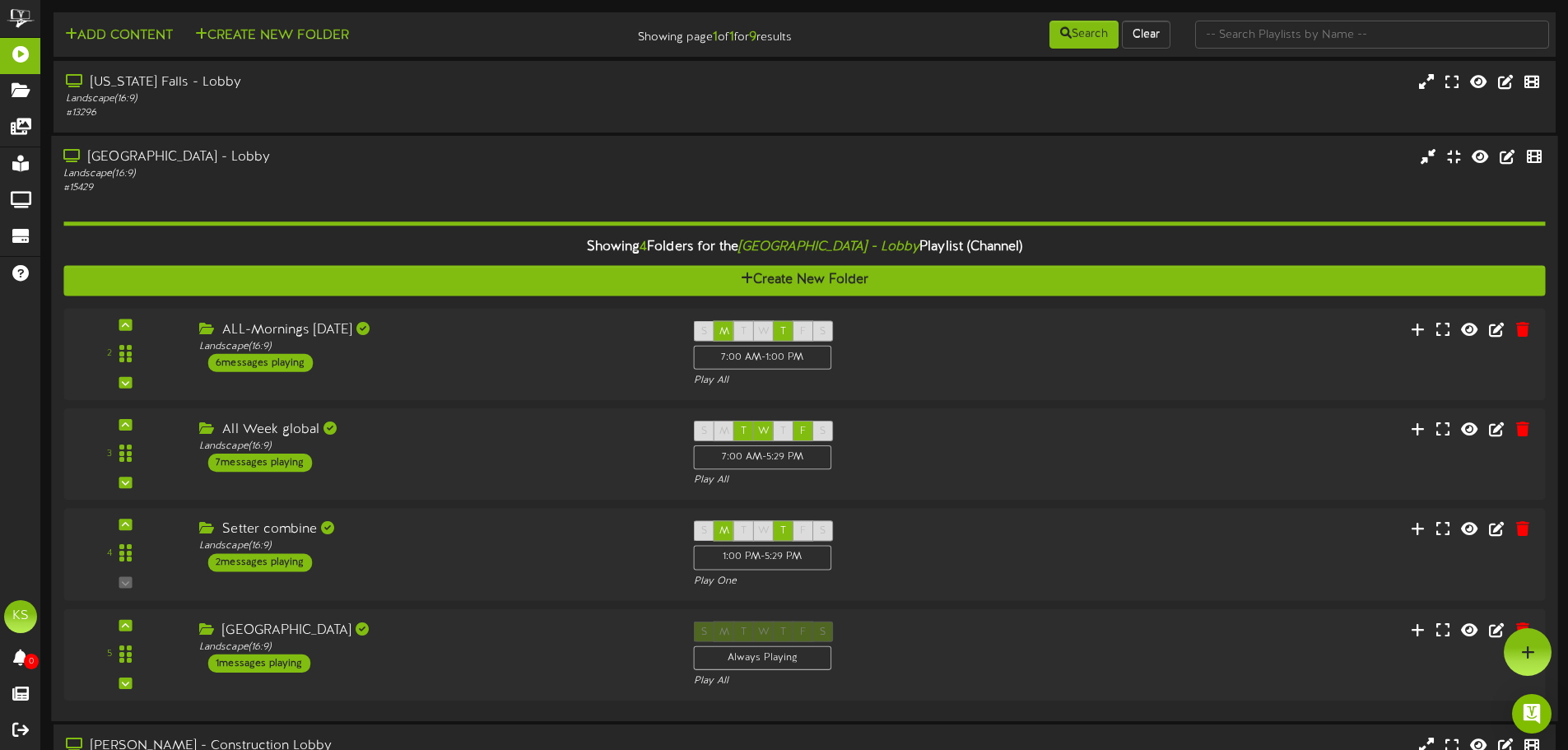
click at [454, 234] on div "Showing 4 Folders for the Las Vegas - Lobby Playlist (Channel)" at bounding box center [804, 248] width 1506 height 36
